Goal: Check status: Check status

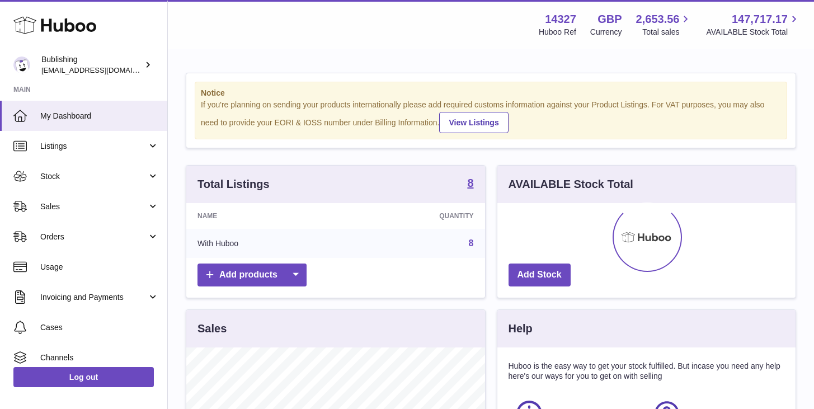
scroll to position [175, 298]
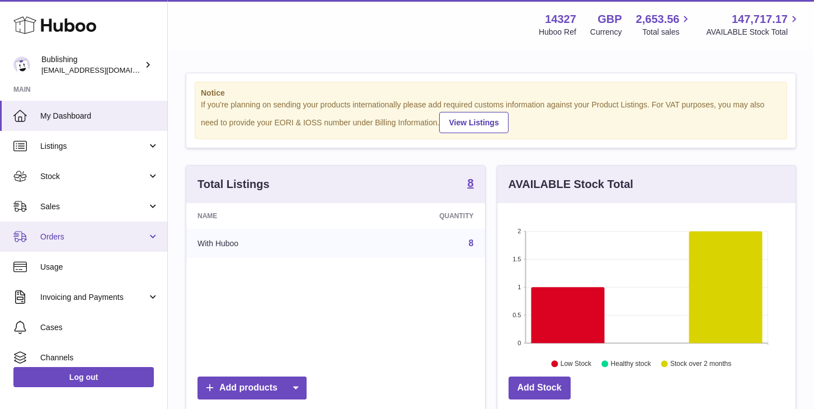
click at [93, 240] on span "Orders" at bounding box center [93, 237] width 107 height 11
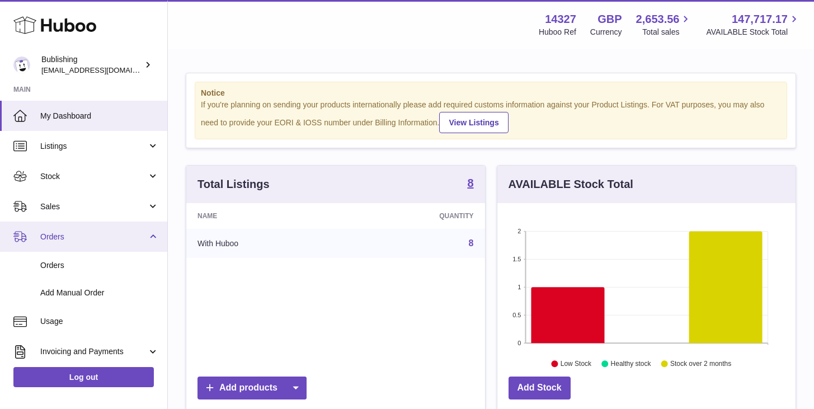
click at [144, 233] on span "Orders" at bounding box center [93, 237] width 107 height 11
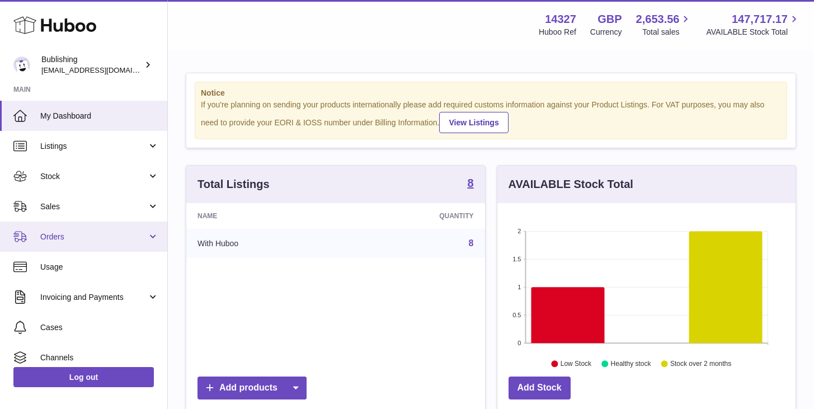
click at [130, 235] on span "Orders" at bounding box center [93, 237] width 107 height 11
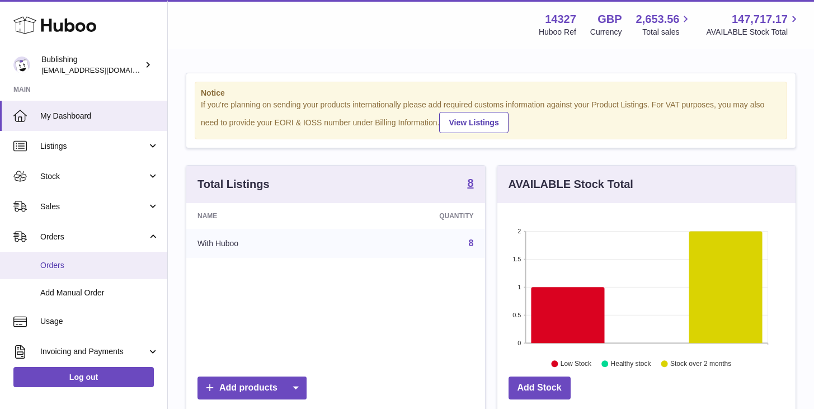
click at [90, 260] on span "Orders" at bounding box center [99, 265] width 119 height 11
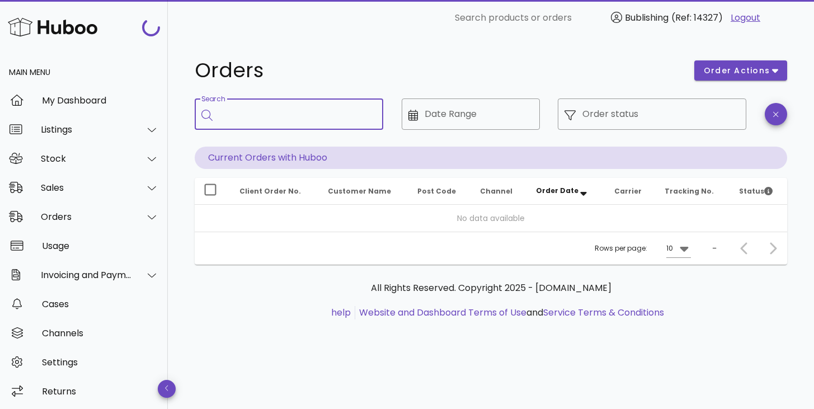
click at [335, 112] on input "Search" at bounding box center [296, 114] width 155 height 18
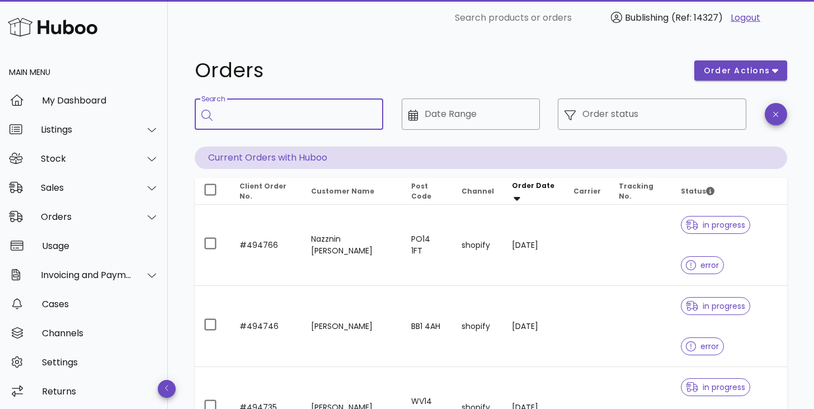
paste input "**********"
type input "**********"
click at [290, 114] on input "Search" at bounding box center [296, 114] width 155 height 18
paste input "*******"
type input "*******"
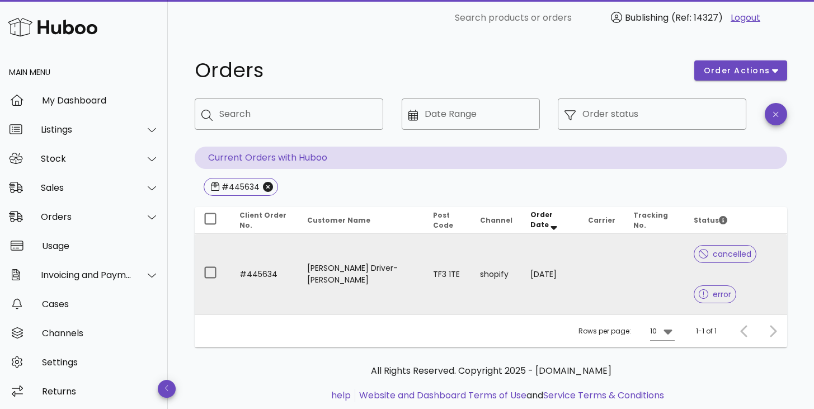
click at [317, 275] on td "Arlene Driver-Williams" at bounding box center [360, 274] width 125 height 81
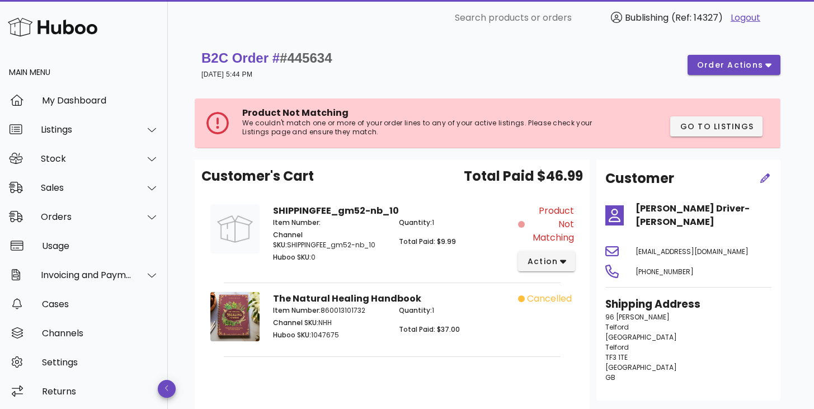
click at [382, 123] on p "We couldn't match one or more of your order lines to any of your active listing…" at bounding box center [428, 128] width 373 height 18
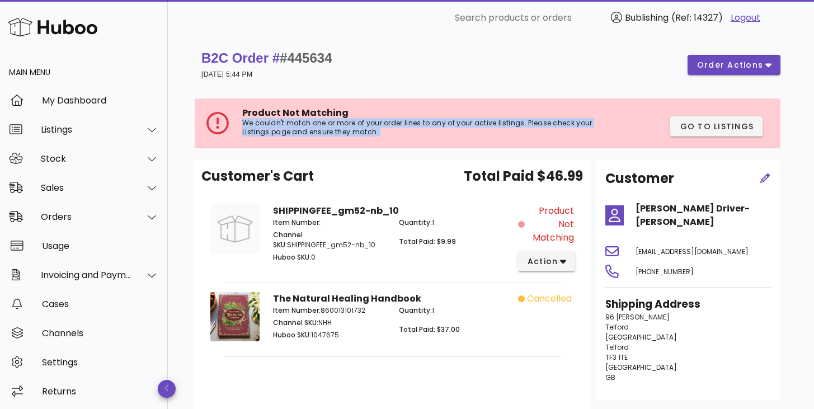
click at [382, 122] on p "We couldn't match one or more of your order lines to any of your active listing…" at bounding box center [428, 128] width 373 height 18
click at [374, 128] on p "We couldn't match one or more of your order lines to any of your active listing…" at bounding box center [428, 128] width 373 height 18
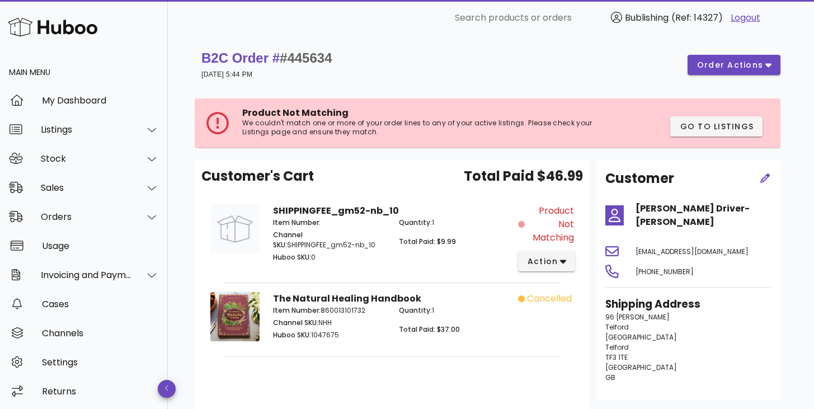
click at [374, 128] on p "We couldn't match one or more of your order lines to any of your active listing…" at bounding box center [428, 128] width 373 height 18
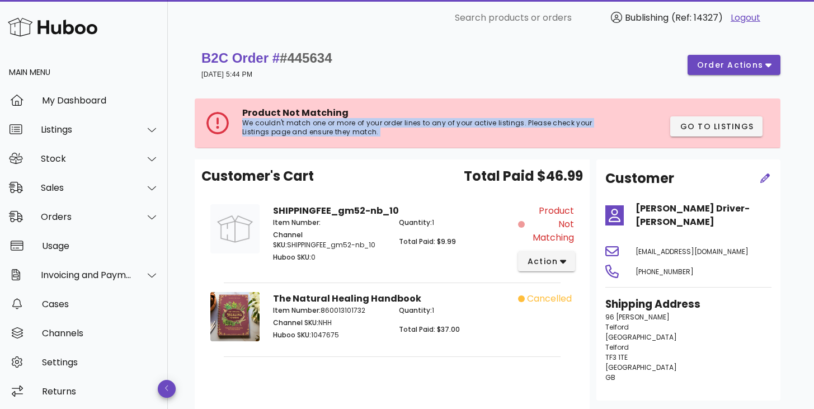
click at [374, 128] on p "We couldn't match one or more of your order lines to any of your active listing…" at bounding box center [428, 128] width 373 height 18
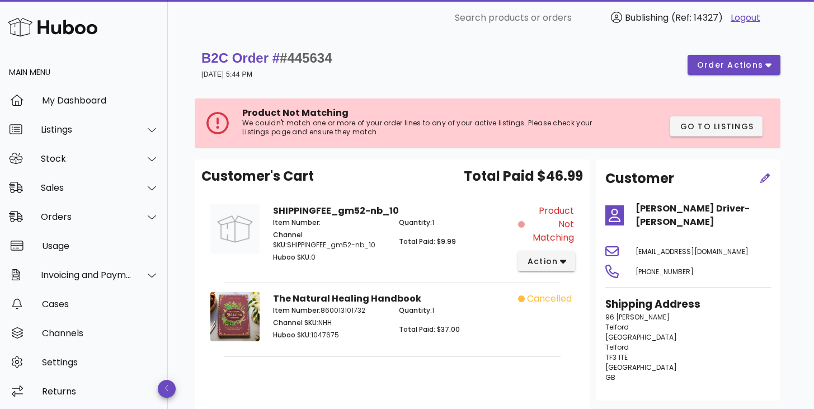
click at [374, 128] on p "We couldn't match one or more of your order lines to any of your active listing…" at bounding box center [428, 128] width 373 height 18
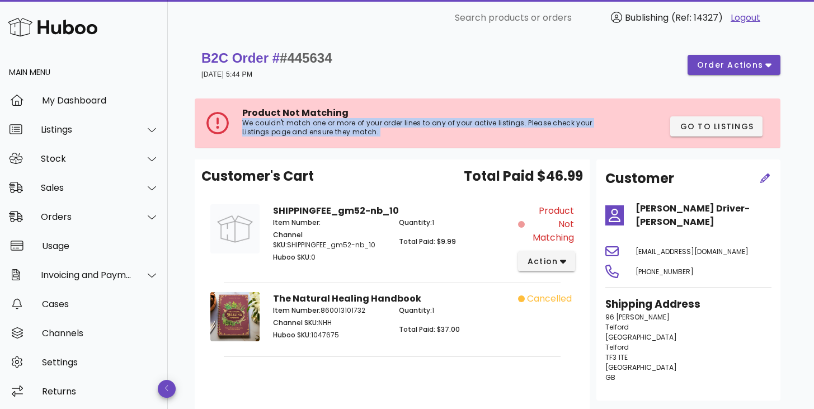
click at [374, 128] on p "We couldn't match one or more of your order lines to any of your active listing…" at bounding box center [428, 128] width 373 height 18
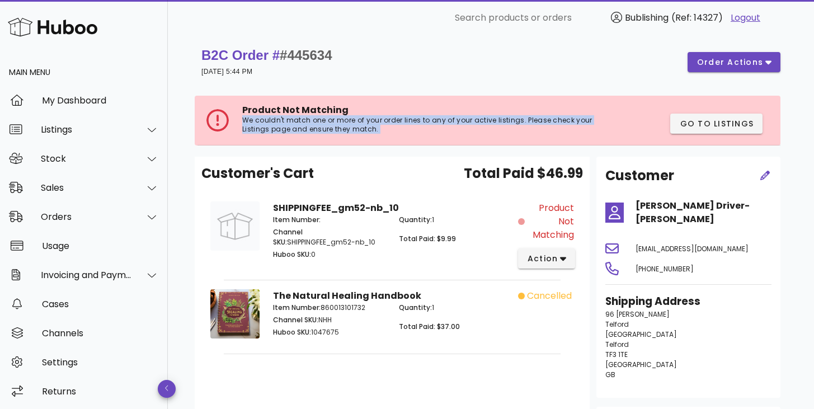
scroll to position [12, 0]
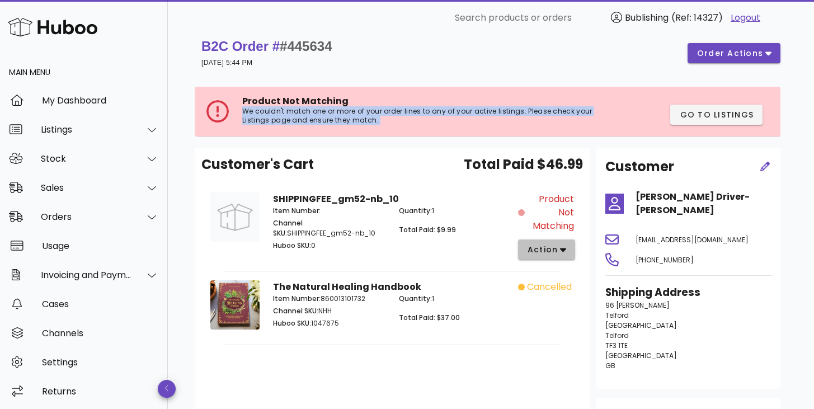
click at [569, 245] on button "action" at bounding box center [547, 250] width 58 height 20
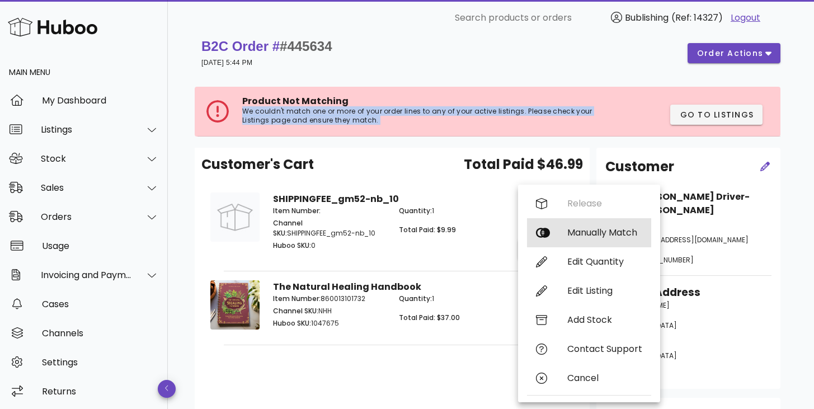
click at [557, 229] on div "Manually Match" at bounding box center [589, 232] width 124 height 29
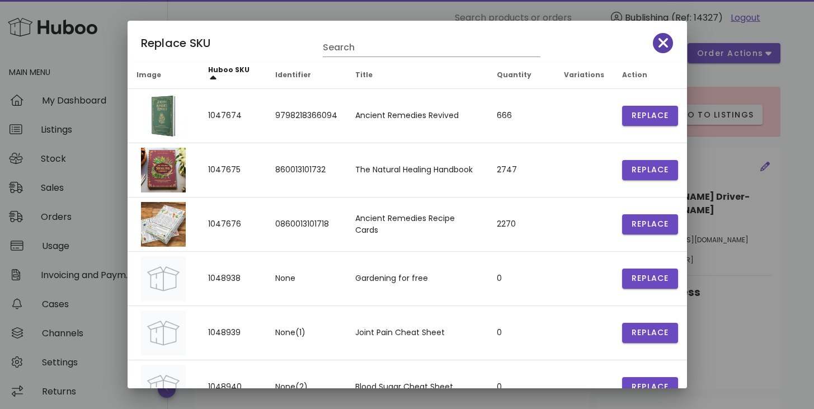
click at [659, 44] on icon "button" at bounding box center [664, 43] width 10 height 16
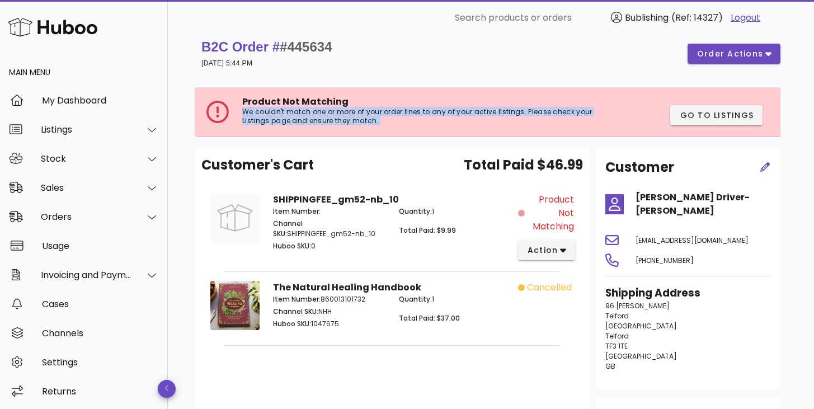
scroll to position [0, 0]
